Goal: Task Accomplishment & Management: Use online tool/utility

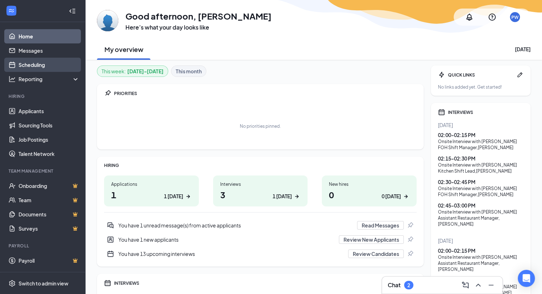
click at [28, 65] on link "Scheduling" at bounding box center [49, 65] width 61 height 14
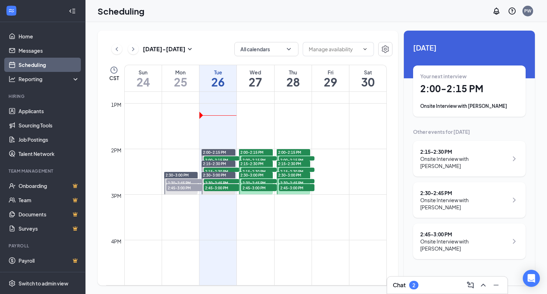
scroll to position [587, 0]
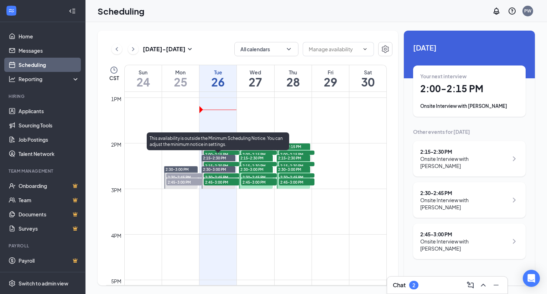
click at [211, 164] on span "2:15-2:30 PM" at bounding box center [222, 165] width 36 height 7
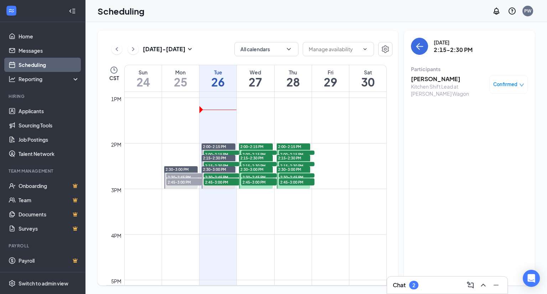
click at [430, 81] on h3 "[PERSON_NAME]" at bounding box center [448, 79] width 75 height 8
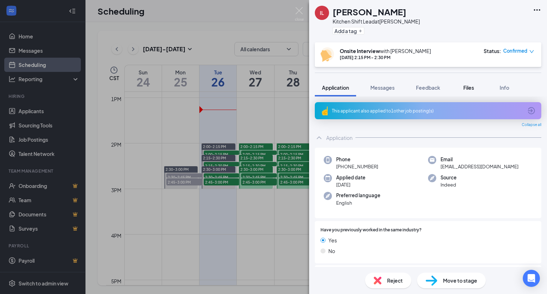
click at [473, 87] on span "Files" at bounding box center [468, 87] width 11 height 6
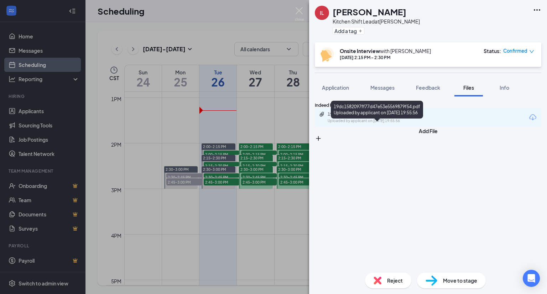
click at [379, 124] on div "19dc1582097ff77d47e53e5569879f54.pdf Uploaded by applicant on [DATE] 19:55:56" at bounding box center [376, 117] width 115 height 12
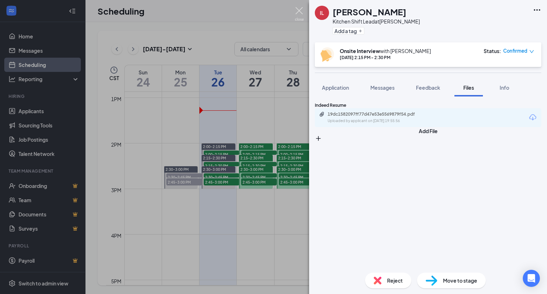
click at [300, 10] on img at bounding box center [299, 14] width 9 height 14
